Goal: Task Accomplishment & Management: Use online tool/utility

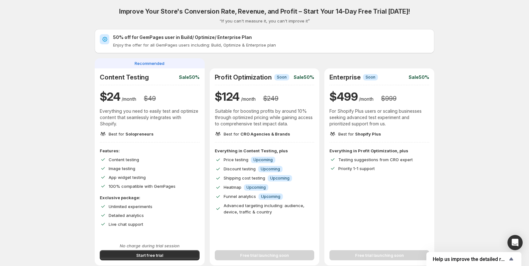
scroll to position [32, 0]
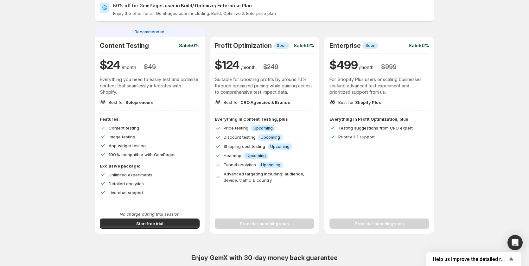
click at [255, 225] on div "Free trial launching soon" at bounding box center [265, 220] width 100 height 18
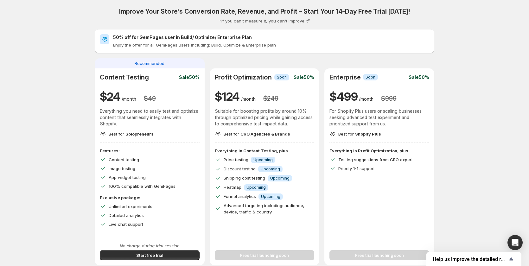
scroll to position [63, 0]
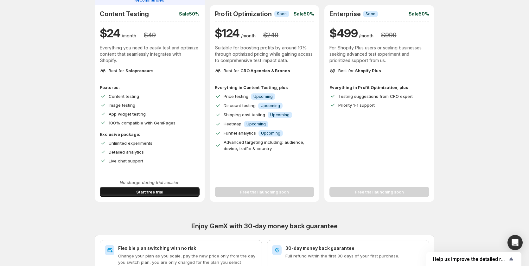
click at [148, 192] on span "Start free trial" at bounding box center [149, 192] width 27 height 6
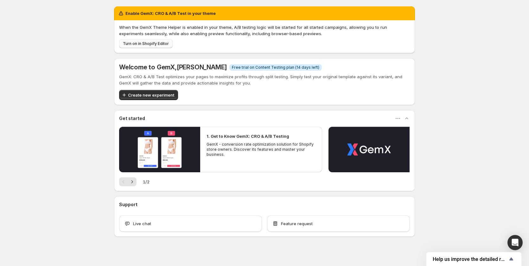
click at [140, 41] on button "Turn on in Shopify Editor" at bounding box center [146, 43] width 54 height 9
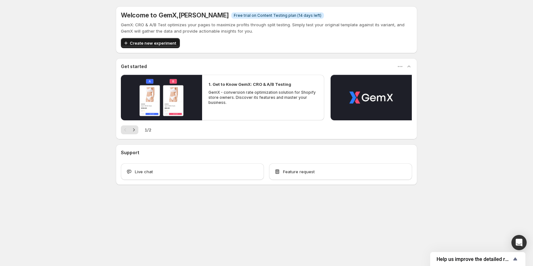
click at [146, 42] on span "Create new experiment" at bounding box center [153, 43] width 46 height 6
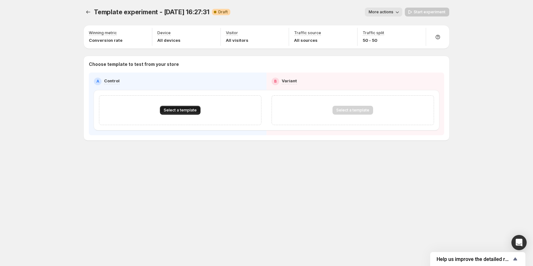
click at [182, 108] on span "Select a template" at bounding box center [180, 110] width 33 height 5
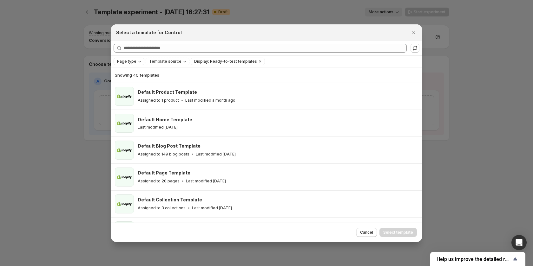
click at [137, 62] on icon "Page type" at bounding box center [139, 61] width 5 height 5
click at [133, 73] on span "Landing page" at bounding box center [139, 73] width 27 height 5
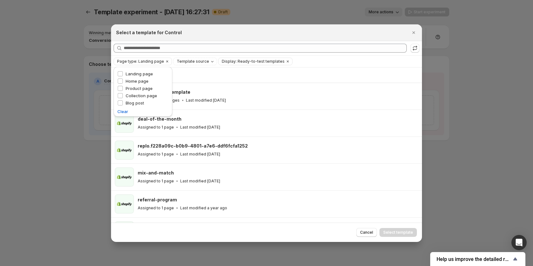
click at [212, 73] on div "Showing 22 templates" at bounding box center [266, 75] width 303 height 6
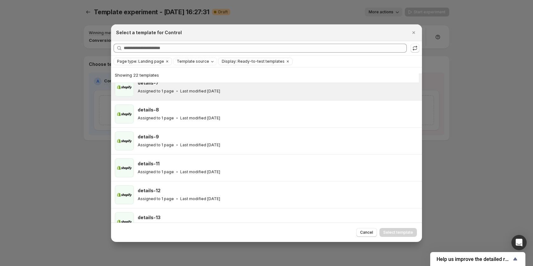
scroll to position [254, 0]
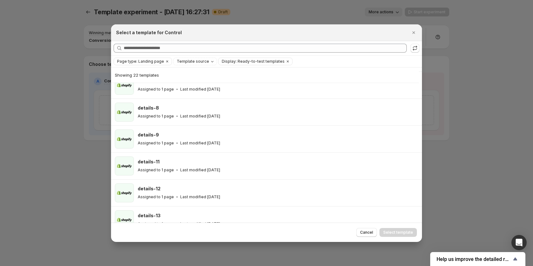
click at [158, 66] on div "Page type: Landing page Template source Display: Ready-to-test templates Clear …" at bounding box center [266, 61] width 311 height 11
click at [158, 63] on span "Page type: Landing page" at bounding box center [140, 61] width 47 height 5
click at [128, 74] on span "Landing page" at bounding box center [139, 73] width 27 height 5
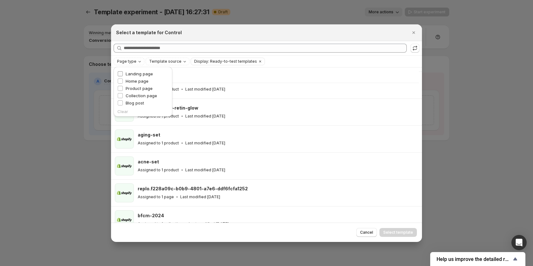
scroll to position [739, 0]
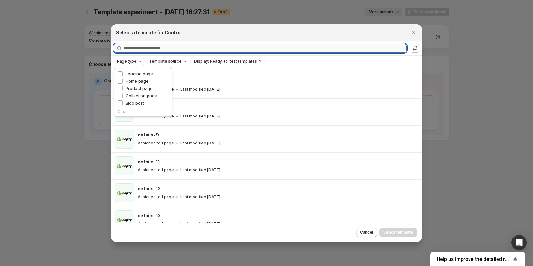
click at [157, 47] on input "Searching all templates" at bounding box center [265, 48] width 283 height 9
click at [227, 63] on span "Display: Ready-to-test templates" at bounding box center [225, 61] width 63 height 5
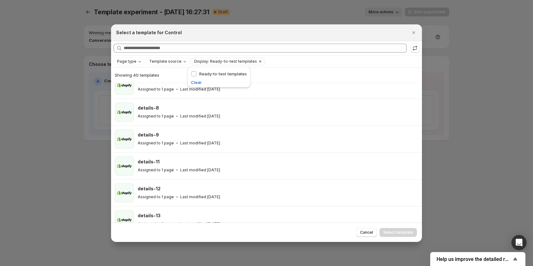
click at [228, 63] on span "Display: Ready-to-test templates" at bounding box center [225, 61] width 63 height 5
click at [178, 64] on span "Template source" at bounding box center [165, 61] width 32 height 5
click at [162, 81] on span "GemPages" at bounding box center [168, 81] width 22 height 5
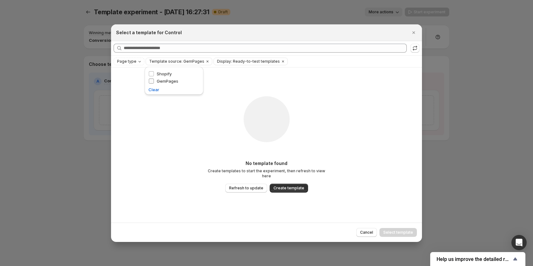
scroll to position [0, 0]
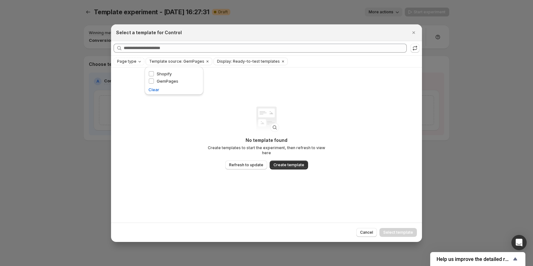
click at [194, 149] on div "No template found Create templates to start the experiment, then refresh to vie…" at bounding box center [266, 145] width 311 height 155
click at [229, 58] on button "Display: Ready-to-test templates" at bounding box center [247, 61] width 66 height 7
click at [228, 76] on span "Ready-to-test templates" at bounding box center [245, 73] width 48 height 5
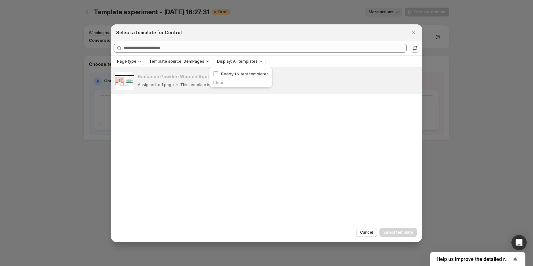
click at [170, 123] on div "Radiance Powder: Women Adult Acne Assigned to 1 page This template is used in a…" at bounding box center [266, 145] width 311 height 155
click at [198, 83] on p "This template is used in another experiment" at bounding box center [221, 84] width 83 height 5
click at [384, 82] on div "Edit experiment" at bounding box center [398, 81] width 37 height 15
click at [387, 80] on span "Edit experiment" at bounding box center [399, 77] width 30 height 5
click at [50, 149] on div at bounding box center [266, 133] width 533 height 266
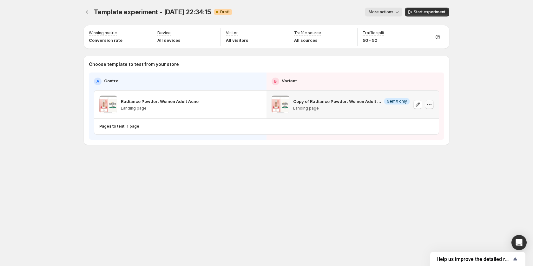
click at [430, 105] on icon "button" at bounding box center [429, 104] width 6 height 6
click at [423, 145] on span "Remove template" at bounding box center [429, 144] width 34 height 5
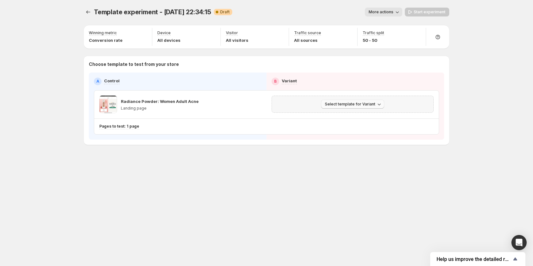
click at [357, 103] on span "Select template for Variant" at bounding box center [350, 104] width 50 height 5
click at [345, 126] on span "Create Variant based on Control" at bounding box center [353, 128] width 65 height 5
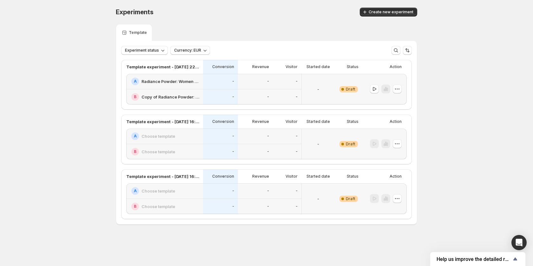
click at [186, 138] on div "A Choose template" at bounding box center [165, 136] width 68 height 8
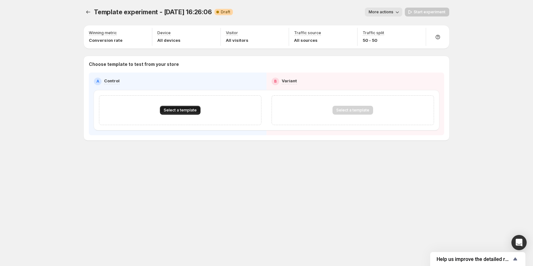
click at [178, 109] on span "Select a template" at bounding box center [180, 110] width 33 height 5
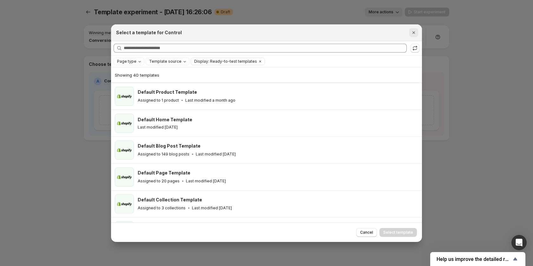
click at [415, 35] on icon "Close" at bounding box center [413, 32] width 6 height 6
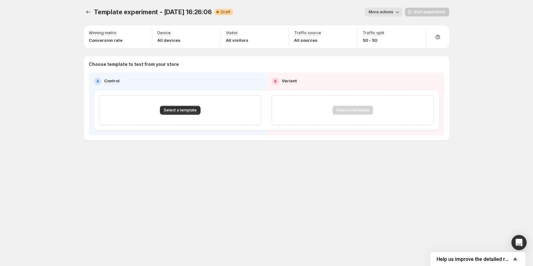
click at [395, 12] on icon "button" at bounding box center [397, 12] width 6 height 6
click at [77, 57] on div "Template experiment - Aug 27, 16:26:06. This page is ready Template experiment …" at bounding box center [266, 87] width 380 height 175
click at [94, 11] on span "Template experiment - [DATE] 16:26:06" at bounding box center [153, 12] width 118 height 8
click at [82, 11] on div "Template experiment - Aug 27, 16:26:06. This page is ready Template experiment …" at bounding box center [266, 87] width 380 height 175
click at [86, 12] on icon "Experiments" at bounding box center [88, 12] width 6 height 6
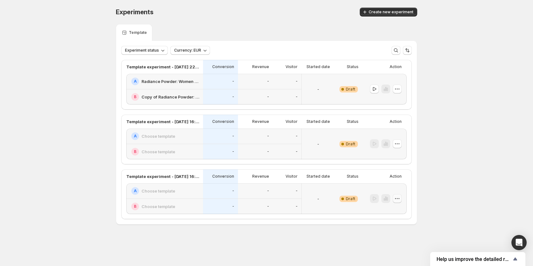
click at [398, 200] on icon "button" at bounding box center [397, 199] width 6 height 6
click at [308, 238] on div "Experiments. This page is ready Experiments Create new experiment Template Expe…" at bounding box center [266, 129] width 316 height 259
click at [175, 196] on div "A Choose template" at bounding box center [164, 192] width 77 height 16
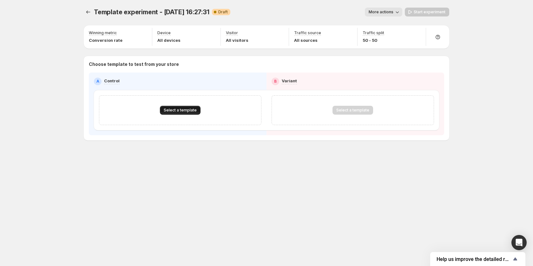
click at [181, 111] on span "Select a template" at bounding box center [180, 110] width 33 height 5
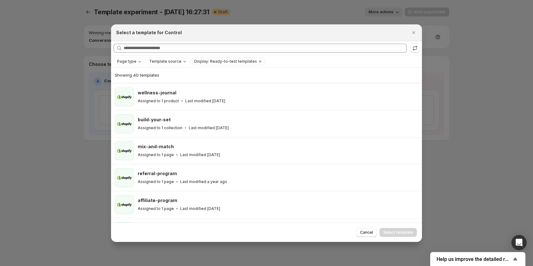
scroll to position [586, 0]
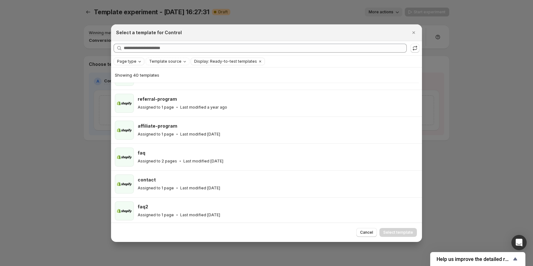
click at [134, 58] on div "Page type" at bounding box center [129, 61] width 26 height 6
click at [134, 87] on span "Product page" at bounding box center [139, 88] width 27 height 5
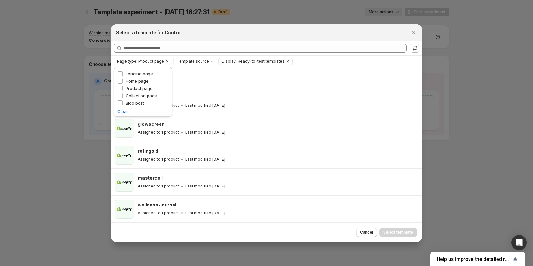
click at [236, 71] on div "Showing 12 templates" at bounding box center [265, 75] width 300 height 15
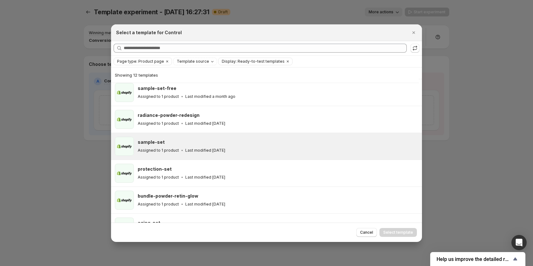
scroll to position [0, 0]
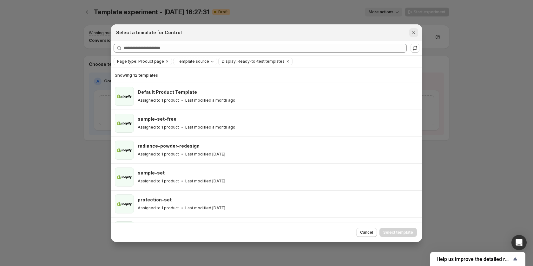
click at [414, 31] on icon "Close" at bounding box center [413, 32] width 3 height 3
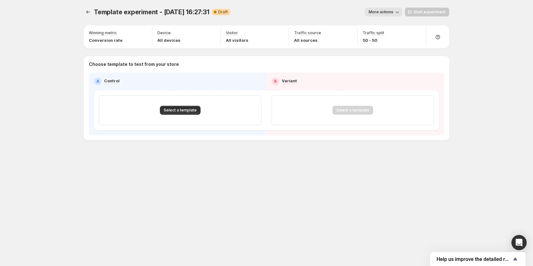
click at [352, 109] on div "Select a template" at bounding box center [352, 110] width 41 height 9
click at [176, 110] on span "Select a template" at bounding box center [180, 110] width 33 height 5
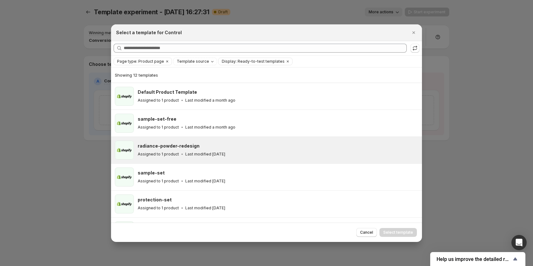
click at [171, 147] on h3 "radiance-powder-redesign" at bounding box center [169, 146] width 62 height 6
click at [400, 233] on span "Select template" at bounding box center [398, 232] width 30 height 5
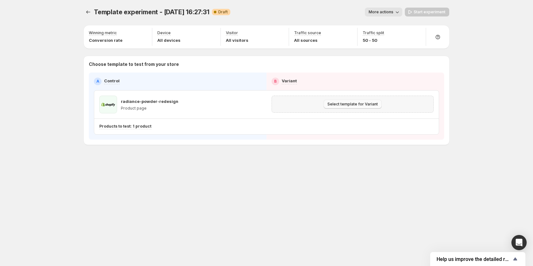
click at [329, 104] on span "Select template for Variant" at bounding box center [352, 104] width 50 height 5
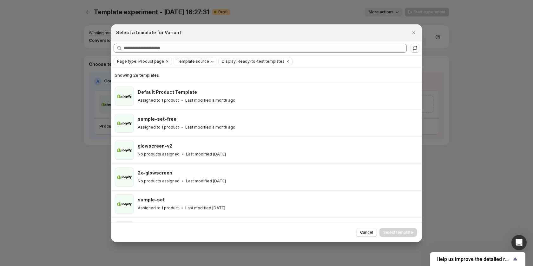
click at [156, 62] on span "Page type: Product page" at bounding box center [140, 61] width 47 height 5
click at [223, 33] on div "Select a template for Variant" at bounding box center [260, 32] width 289 height 6
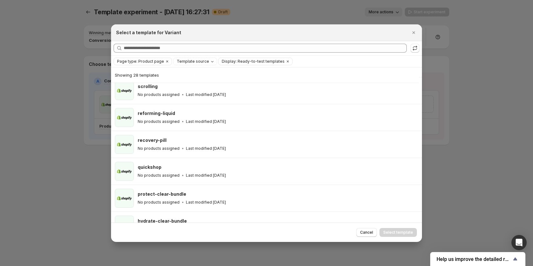
scroll to position [615, 0]
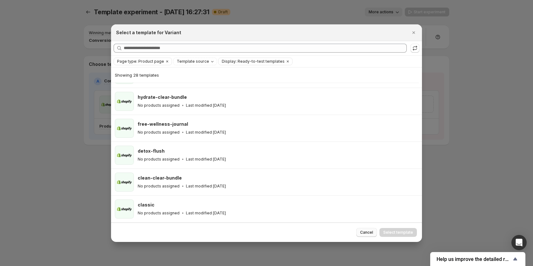
click at [364, 232] on span "Cancel" at bounding box center [366, 232] width 13 height 5
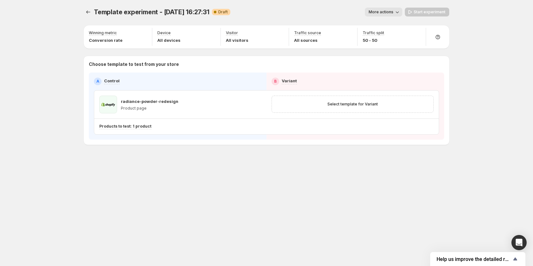
scroll to position [157, 0]
click at [142, 33] on icon "button" at bounding box center [143, 33] width 6 height 6
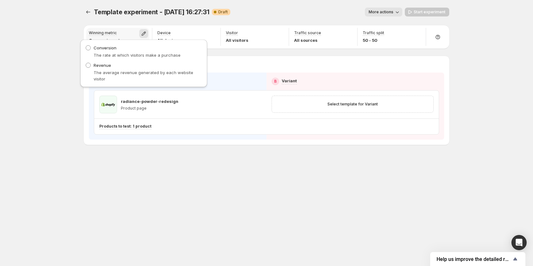
click at [142, 33] on icon "button" at bounding box center [143, 33] width 6 height 6
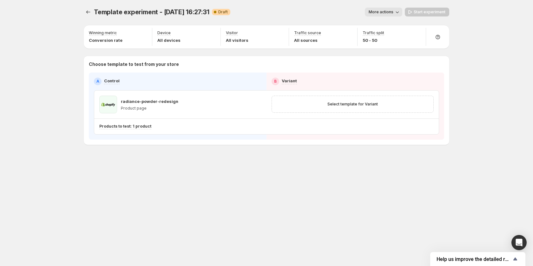
click at [387, 14] on span "More actions" at bounding box center [380, 12] width 25 height 5
click at [387, 13] on span "More actions" at bounding box center [380, 12] width 25 height 5
click at [418, 31] on icon "button" at bounding box center [417, 33] width 6 height 6
click at [436, 37] on icon at bounding box center [437, 37] width 4 height 4
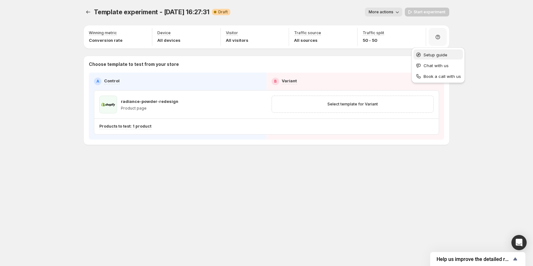
click at [438, 56] on span "Setup guide" at bounding box center [435, 54] width 24 height 5
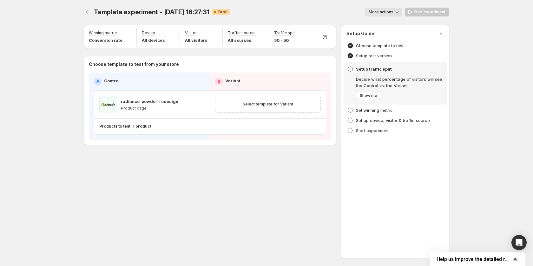
click at [462, 51] on div "Template experiment - Aug 27, 16:27:31. This page is ready Template experiment …" at bounding box center [266, 133] width 533 height 266
click at [439, 34] on icon "button" at bounding box center [440, 33] width 6 height 6
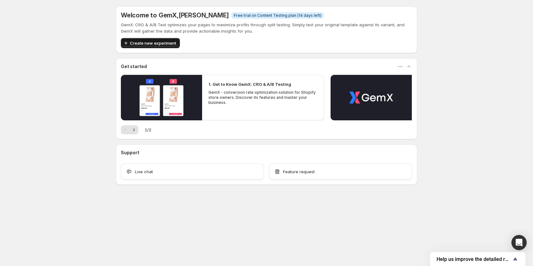
click at [160, 46] on span "Create new experiment" at bounding box center [153, 43] width 46 height 6
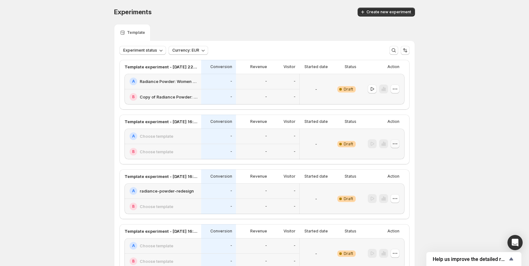
click at [397, 146] on icon "button" at bounding box center [395, 144] width 6 height 6
click at [391, 193] on button "Delete" at bounding box center [397, 189] width 43 height 10
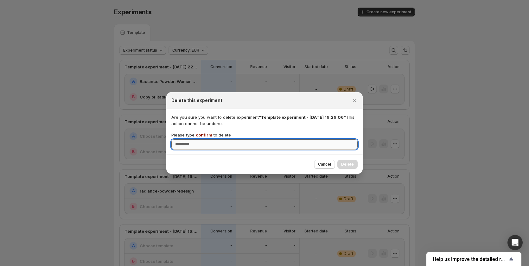
click at [235, 144] on input "Please type confirm to delete" at bounding box center [264, 144] width 186 height 10
click at [201, 141] on input "*******" at bounding box center [264, 144] width 186 height 10
type input "*******"
click at [352, 167] on span "Delete" at bounding box center [347, 164] width 13 height 5
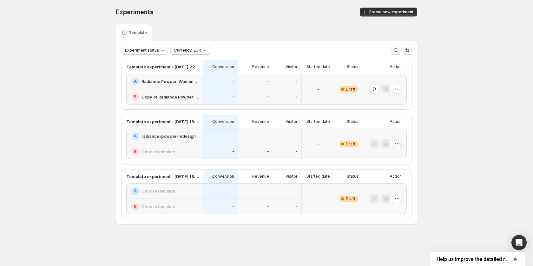
click at [394, 144] on icon "button" at bounding box center [397, 144] width 6 height 6
click at [383, 191] on icon "button" at bounding box center [381, 189] width 6 height 6
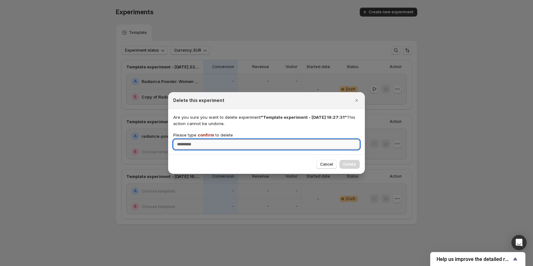
click at [199, 148] on input "Please type confirm to delete" at bounding box center [266, 144] width 186 height 10
type input "*******"
click at [347, 163] on span "Delete" at bounding box center [349, 164] width 13 height 5
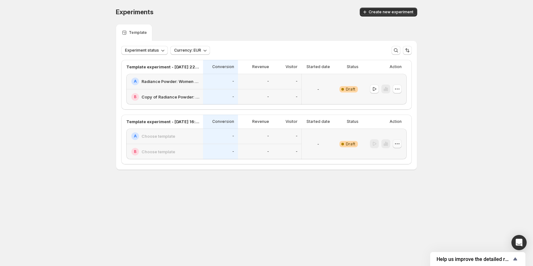
click at [397, 145] on icon "button" at bounding box center [397, 144] width 6 height 6
click at [383, 189] on icon "button" at bounding box center [381, 189] width 6 height 6
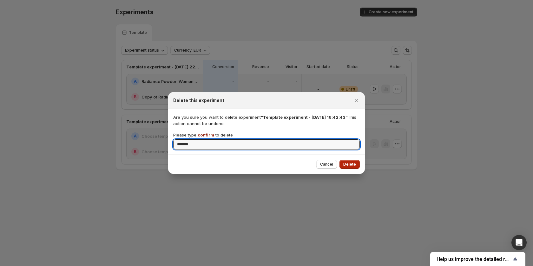
type input "*******"
click at [349, 163] on span "Delete" at bounding box center [349, 164] width 13 height 5
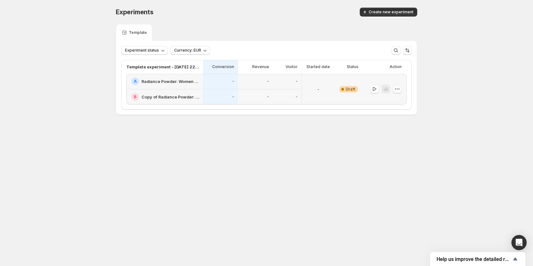
click at [400, 92] on button "button" at bounding box center [396, 89] width 9 height 9
click at [319, 156] on body "Experiments. This page is ready Experiments Create new experiment Template Expe…" at bounding box center [266, 133] width 533 height 266
click at [184, 81] on h2 "Radiance Powder: Women Adult Acne" at bounding box center [170, 81] width 58 height 6
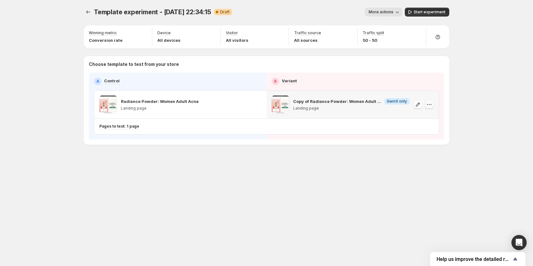
click at [426, 105] on icon "button" at bounding box center [429, 104] width 6 height 6
click at [425, 145] on span "Remove template" at bounding box center [429, 144] width 34 height 5
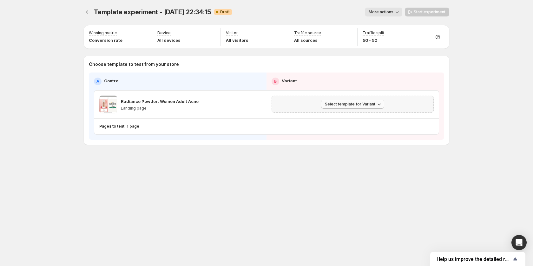
click at [363, 105] on span "Select template for Variant" at bounding box center [350, 104] width 50 height 5
click at [345, 116] on span "Select an existing template" at bounding box center [348, 117] width 54 height 5
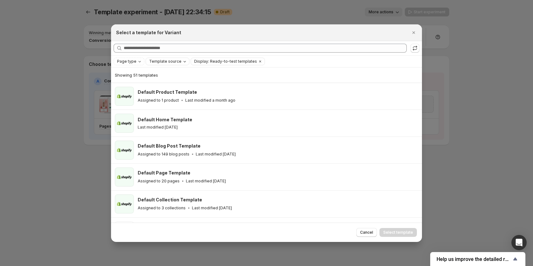
click at [165, 60] on span "Template source" at bounding box center [165, 61] width 32 height 5
click at [158, 83] on span "GemPages" at bounding box center [168, 81] width 22 height 5
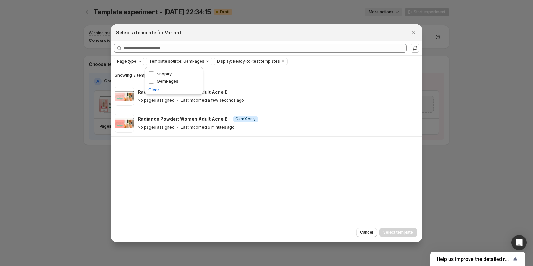
click at [227, 151] on div "Showing 2 templates Radiance Powder: Women Adult Acne B No pages assigned Last …" at bounding box center [266, 145] width 311 height 155
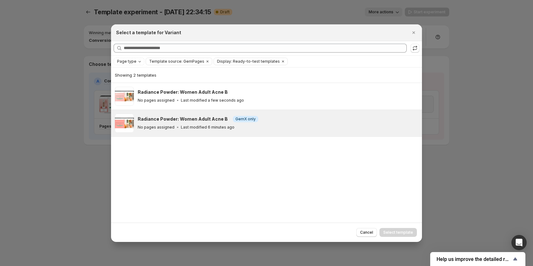
click at [184, 124] on div "No pages assigned Last modified 6 minutes ago" at bounding box center [277, 127] width 278 height 6
click at [393, 231] on span "Select template" at bounding box center [398, 232] width 30 height 5
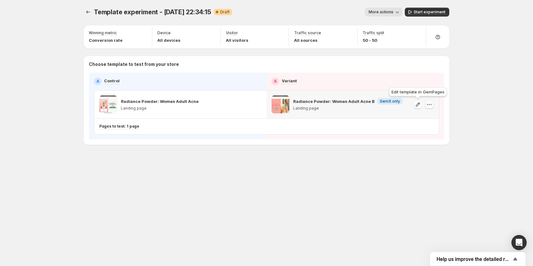
click at [426, 105] on icon "button" at bounding box center [429, 104] width 6 height 6
click at [473, 100] on div "Template experiment - [DATE] 22:34:15. This page is ready Template experiment -…" at bounding box center [266, 133] width 533 height 266
click at [431, 103] on icon "button" at bounding box center [429, 104] width 6 height 6
click at [287, 191] on div "Template experiment - [DATE] 22:34:15. This page is ready Template experiment -…" at bounding box center [266, 133] width 380 height 266
click at [423, 13] on span "Start experiment" at bounding box center [429, 12] width 32 height 5
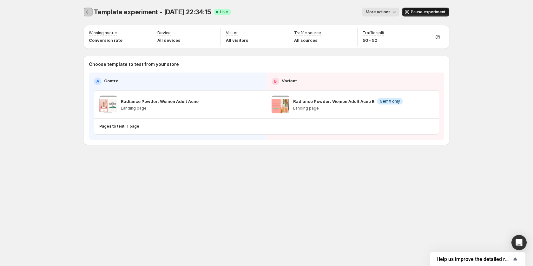
click at [87, 13] on icon "Experiments" at bounding box center [88, 12] width 6 height 6
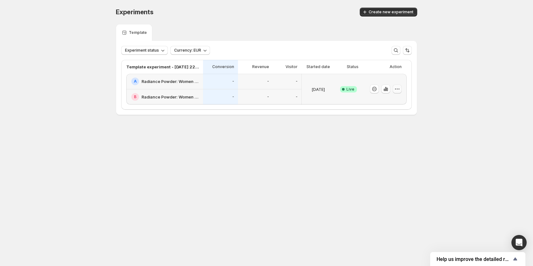
click at [396, 90] on icon "button" at bounding box center [397, 89] width 6 height 6
click at [376, 111] on span "Rename" at bounding box center [378, 113] width 16 height 5
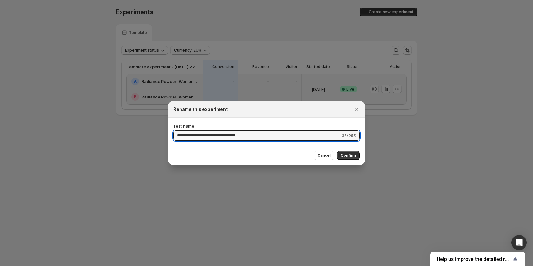
drag, startPoint x: 253, startPoint y: 137, endPoint x: 159, endPoint y: 123, distance: 95.6
click at [159, 149] on div "**********" at bounding box center [266, 149] width 533 height 0
type input "**********"
click at [354, 153] on span "Confirm" at bounding box center [347, 155] width 15 height 5
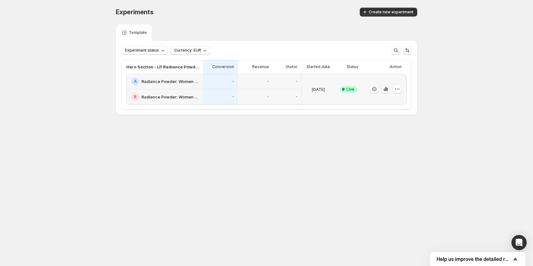
click at [385, 89] on icon "button" at bounding box center [385, 89] width 1 height 4
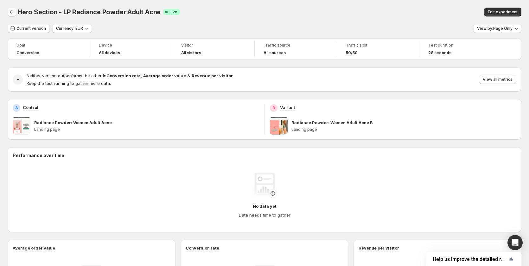
click at [16, 16] on button "Back" at bounding box center [12, 12] width 9 height 9
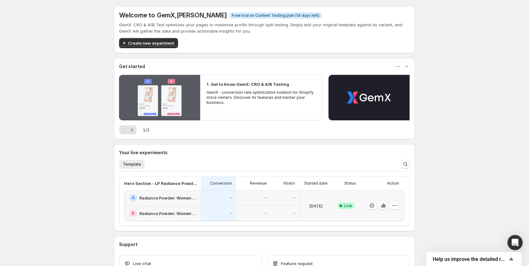
click at [171, 85] on button "Play video" at bounding box center [159, 98] width 81 height 46
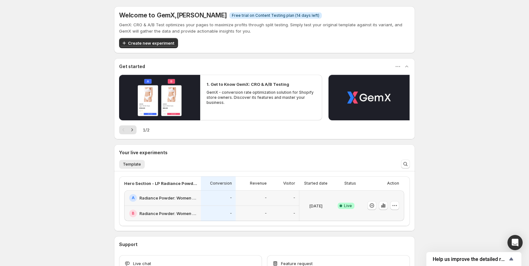
click at [92, 170] on div "Welcome to GemX , [PERSON_NAME] Info Free trial on Content Testing plan (14 day…" at bounding box center [264, 155] width 529 height 311
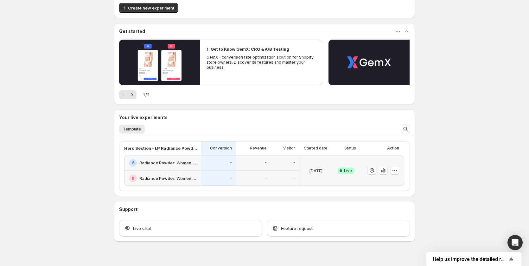
scroll to position [45, 0]
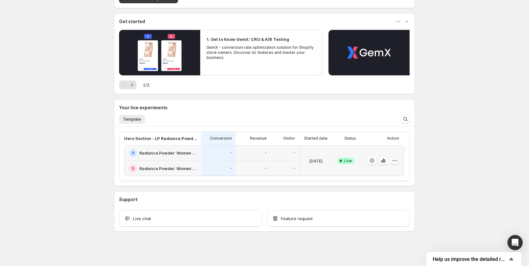
click at [397, 159] on icon "button" at bounding box center [395, 161] width 6 height 6
click at [440, 157] on div "Welcome to GemX , [PERSON_NAME] Info Free trial on Content Testing plan (14 day…" at bounding box center [264, 110] width 529 height 311
click at [382, 161] on icon "button" at bounding box center [383, 161] width 6 height 6
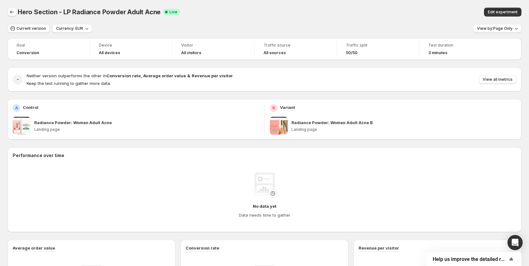
click at [8, 12] on button "Back" at bounding box center [12, 12] width 9 height 9
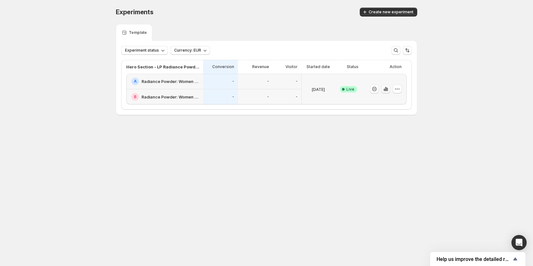
click at [386, 89] on icon "button" at bounding box center [385, 89] width 1 height 4
